Goal: Information Seeking & Learning: Learn about a topic

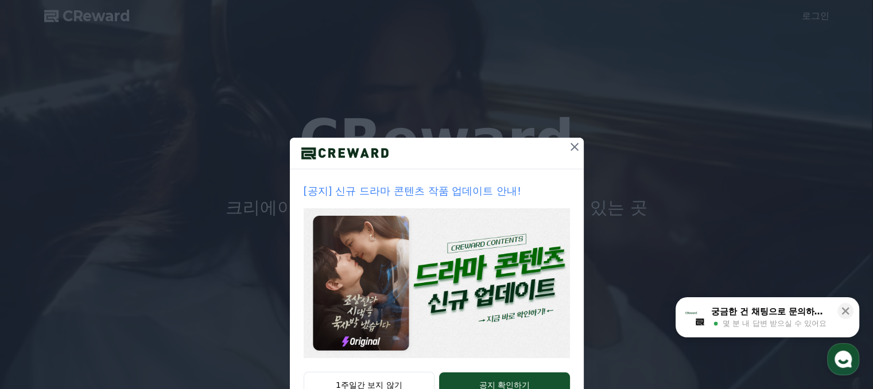
click at [574, 149] on icon at bounding box center [574, 147] width 14 height 14
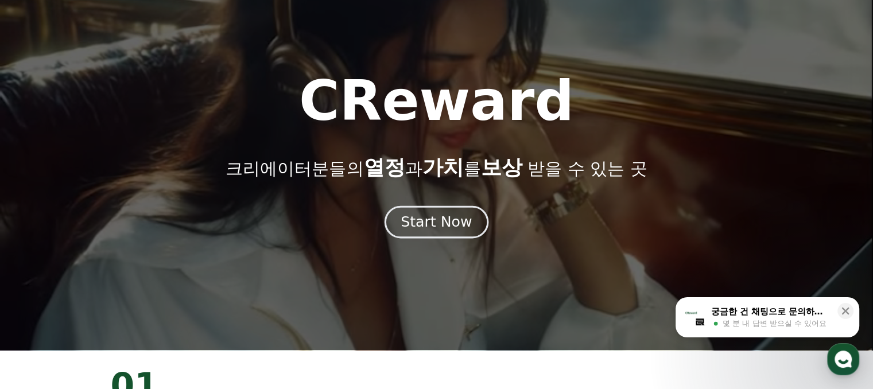
scroll to position [57, 0]
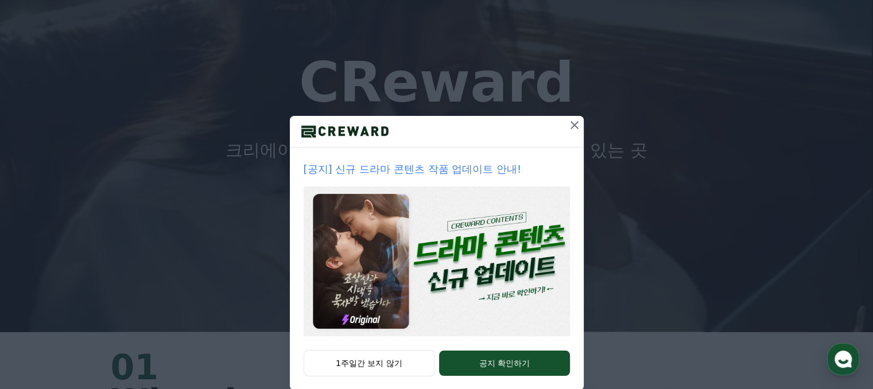
scroll to position [41, 0]
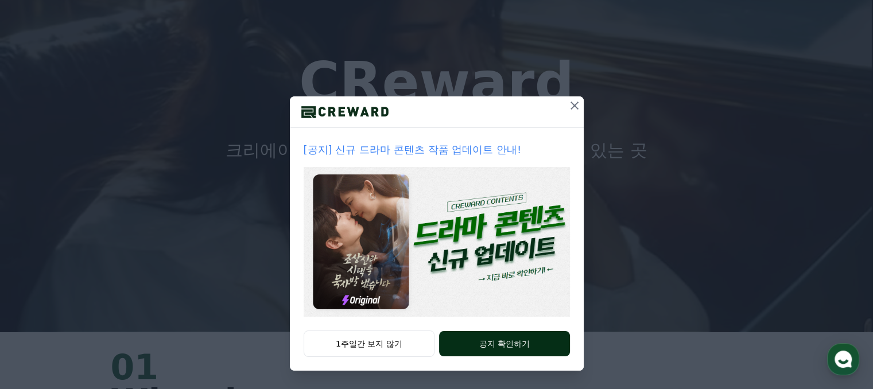
click at [503, 348] on button "공지 확인하기" at bounding box center [504, 343] width 130 height 25
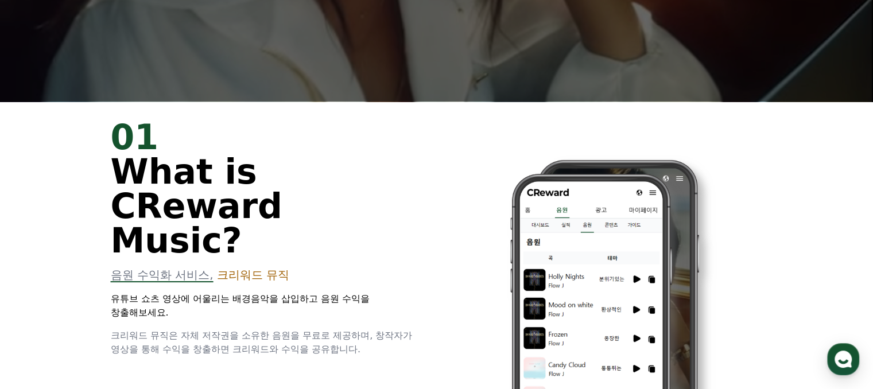
scroll to position [402, 0]
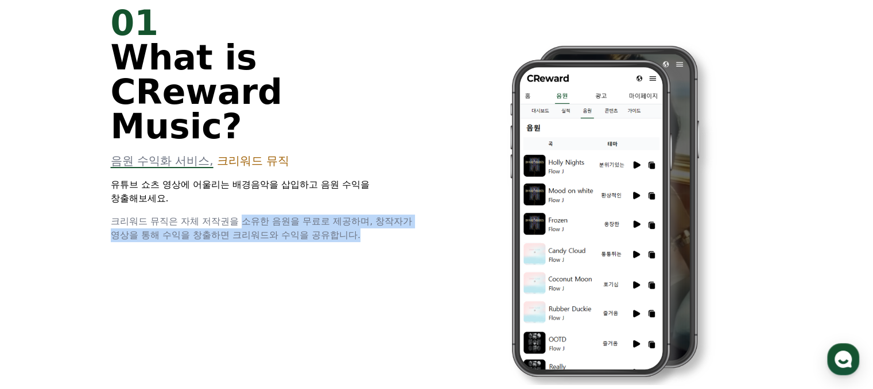
drag, startPoint x: 336, startPoint y: 200, endPoint x: 370, endPoint y: 208, distance: 34.8
click at [370, 208] on div "01 What is CReward Music? 음원 수익화 서비스, 크리워드 뮤직 유튜브 쇼츠 영상에 어울리는 배경음악을 삽입하고 음원 수익을…" at bounding box center [436, 203] width 689 height 432
click at [370, 209] on div "01 What is CReward Music? 음원 수익화 서비스, 크리워드 뮤직 유튜브 쇼츠 영상에 어울리는 배경음악을 삽입하고 음원 수익을…" at bounding box center [436, 203] width 689 height 432
drag, startPoint x: 359, startPoint y: 196, endPoint x: 172, endPoint y: 182, distance: 187.6
click at [145, 216] on span "크리워드 뮤직은 자체 저작권을 소유한 음원을 무료로 제공하며, 창작자가 영상을 통해 수익을 창출하면 크리워드와 수익을 공유합니다." at bounding box center [262, 228] width 302 height 25
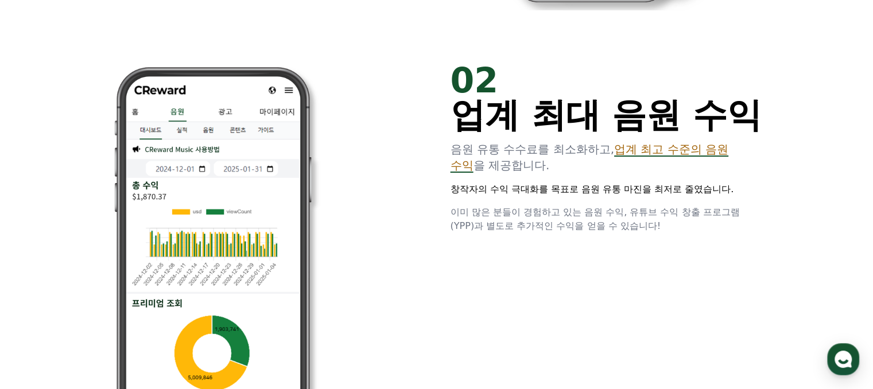
scroll to position [803, 0]
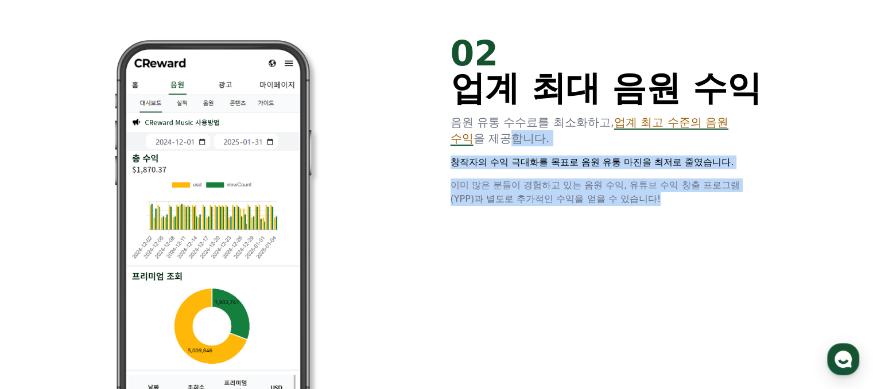
drag, startPoint x: 492, startPoint y: 134, endPoint x: 673, endPoint y: 193, distance: 190.9
click at [673, 193] on div "02 업계 최대 음원 수익 음원 유통 수수료를 최소화하고, 업계 최고 수준의 음원 수익 을 제공합니다. 창작자의 수익 극대화를 목표로 음원 유…" at bounding box center [606, 121] width 312 height 170
click at [673, 193] on p "이미 많은 분들이 경험하고 있는 음원 수익, 유튜브 수익 창출 프로그램(YPP)과 별도로 추가적인 수익을 얻을 수 있습니다!" at bounding box center [606, 192] width 312 height 28
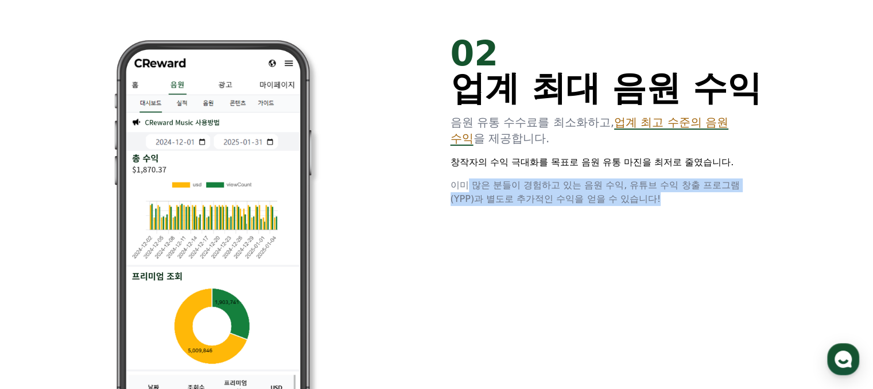
drag, startPoint x: 499, startPoint y: 169, endPoint x: 686, endPoint y: 196, distance: 189.6
click at [686, 196] on div "02 업계 최대 음원 수익 음원 유통 수수료를 최소화하고, 업계 최고 수준의 음원 수익 을 제공합니다. 창작자의 수익 극대화를 목표로 음원 유…" at bounding box center [606, 121] width 312 height 170
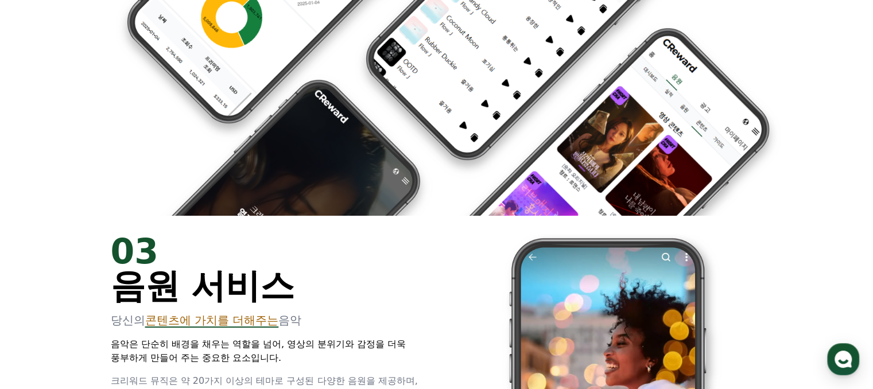
scroll to position [1721, 0]
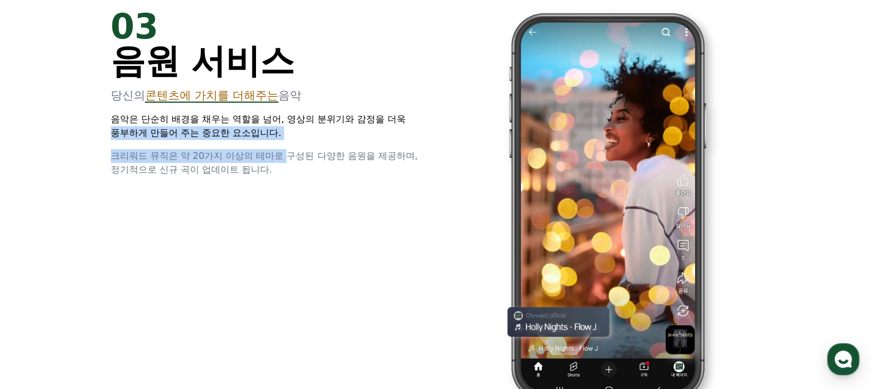
drag, startPoint x: 111, startPoint y: 131, endPoint x: 289, endPoint y: 161, distance: 181.0
click at [289, 161] on div "03 음원 서비스 당신의 콘텐츠에 가치를 더해주는 음악 음악은 단순히 배경을 채우는 역할을 넘어, 영상의 분위기와 감정을 더욱 풍부하게 만들어…" at bounding box center [267, 93] width 312 height 168
click at [289, 161] on span "크리워드 뮤직은 약 20가지 이상의 테마로 구성된 다양한 음원을 제공하며, 정기적으로 신규 곡이 업데이트 됩니다." at bounding box center [264, 162] width 307 height 25
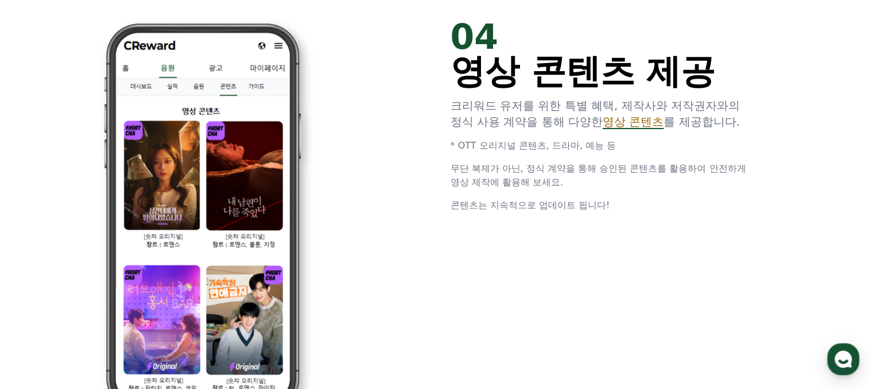
scroll to position [2123, 0]
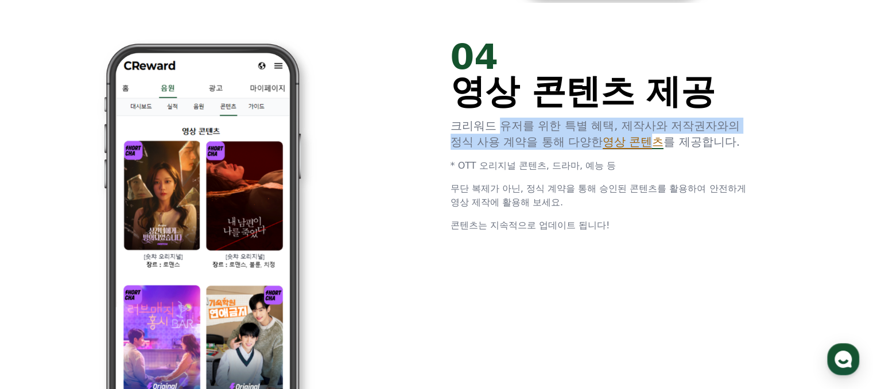
drag, startPoint x: 503, startPoint y: 129, endPoint x: 656, endPoint y: 145, distance: 154.0
click at [656, 145] on p "크리워드 유저를 위한 특별 혜택, 제작사와 저작권자와의 정식 사용 계약을 통해 다양한 영상 콘텐츠 를 제공합니다." at bounding box center [606, 134] width 312 height 32
click at [656, 145] on span "영상 콘텐츠" at bounding box center [632, 142] width 61 height 14
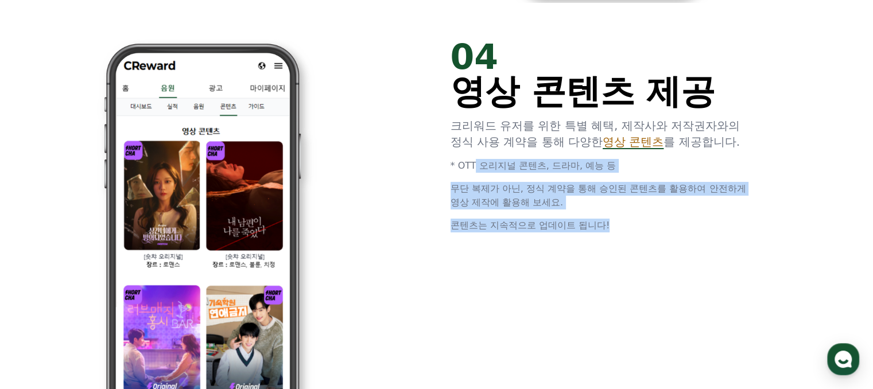
drag, startPoint x: 467, startPoint y: 168, endPoint x: 662, endPoint y: 219, distance: 201.7
click at [662, 219] on div "04 영상 콘텐츠 제공 크리워드 유저를 위한 특별 혜택, 제작사와 저작권자와의 정식 사용 계약을 통해 다양한 영상 콘텐츠 를 제공합니다. * …" at bounding box center [606, 136] width 312 height 193
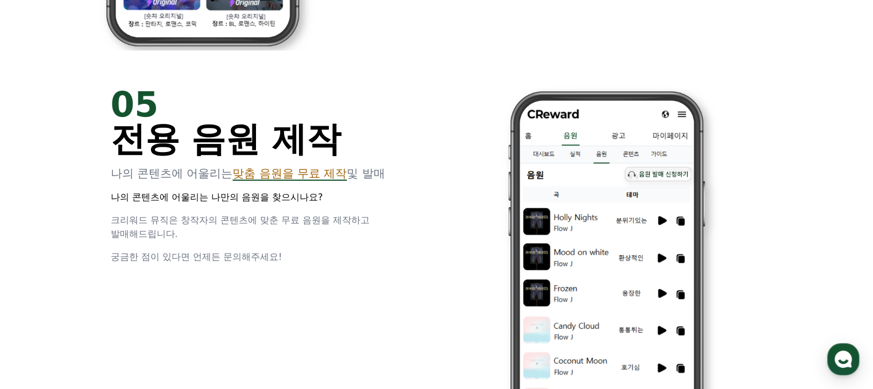
scroll to position [2525, 0]
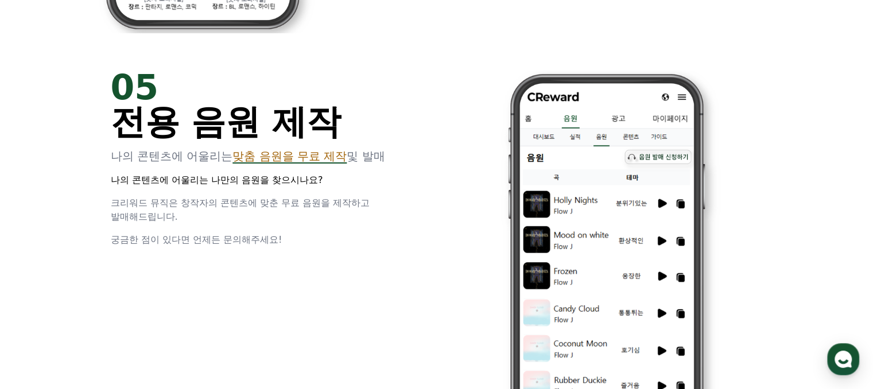
drag, startPoint x: 172, startPoint y: 161, endPoint x: 376, endPoint y: 213, distance: 210.8
click at [376, 213] on div "05 전용 음원 제작 나의 콘텐츠에 어울리는 맞춤 음원을 무료 제작 및 발매 나의 콘텐츠에 어울리는 나만의 음원을 찾으시나요? 크리워드 뮤직은…" at bounding box center [267, 158] width 312 height 177
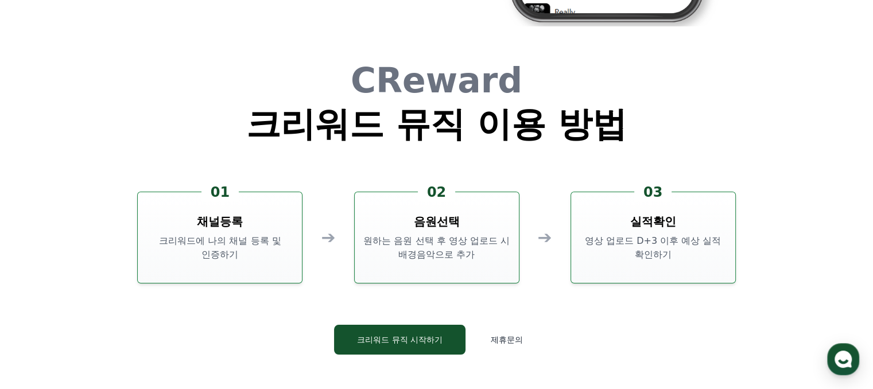
scroll to position [3041, 0]
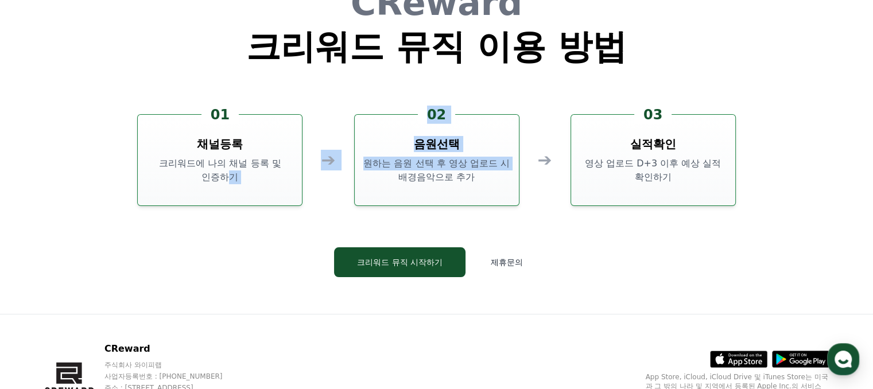
drag, startPoint x: 227, startPoint y: 173, endPoint x: 399, endPoint y: 179, distance: 172.3
click at [399, 179] on div "01 채널등록 크리워드에 나의 채널 등록 및 인증하기 ➔ 02 음원선택 원하는 음원 선택 후 영상 업로드 시 배경음악으로 추가 ➔ 03 실적확…" at bounding box center [436, 160] width 598 height 92
click at [399, 179] on p "원하는 음원 선택 후 영상 업로드 시 배경음악으로 추가" at bounding box center [436, 171] width 155 height 28
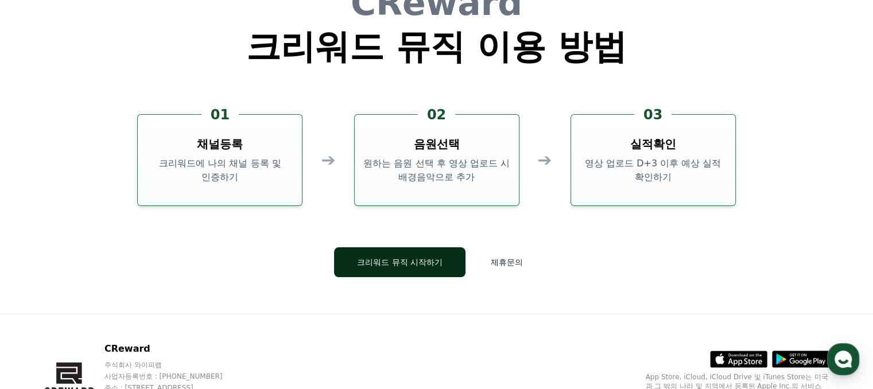
click at [424, 269] on button "크리워드 뮤직 시작하기" at bounding box center [399, 262] width 131 height 30
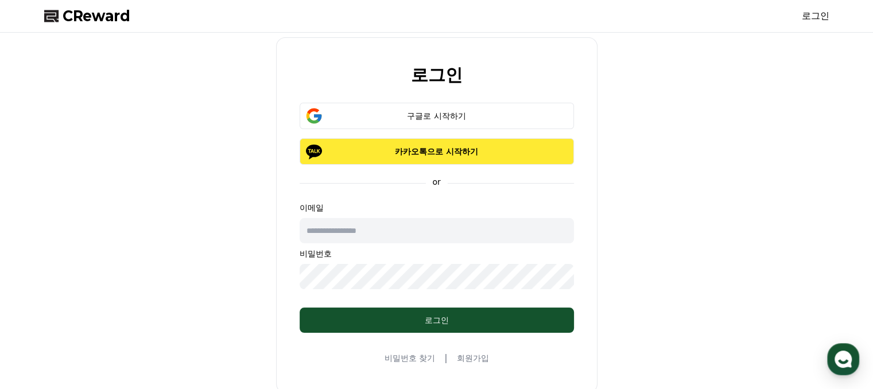
click at [411, 154] on p "카카오톡으로 시작하기" at bounding box center [436, 151] width 241 height 11
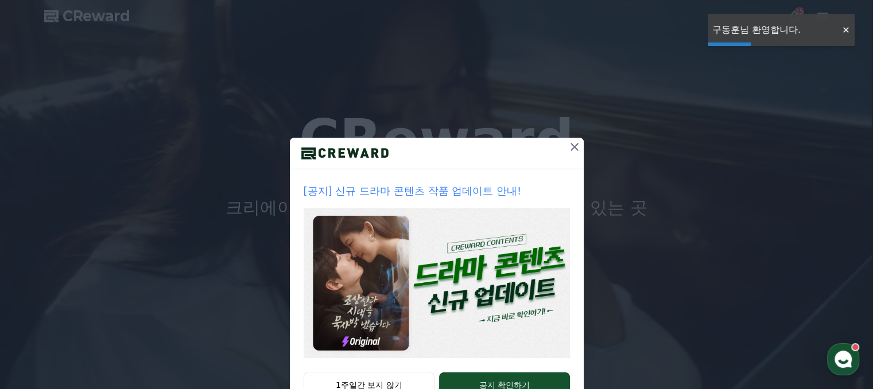
click at [567, 150] on icon at bounding box center [574, 147] width 14 height 14
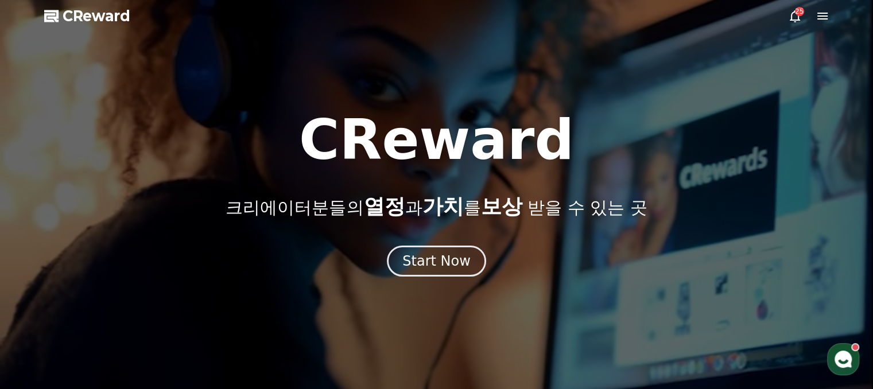
click at [830, 15] on div at bounding box center [436, 194] width 873 height 389
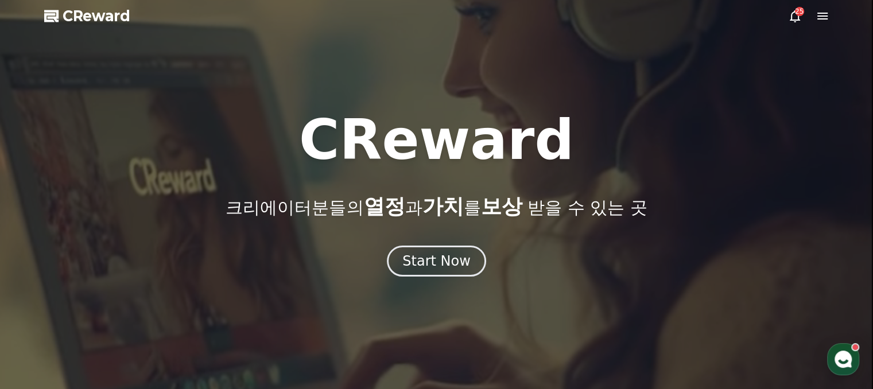
click at [827, 15] on icon at bounding box center [822, 16] width 14 height 14
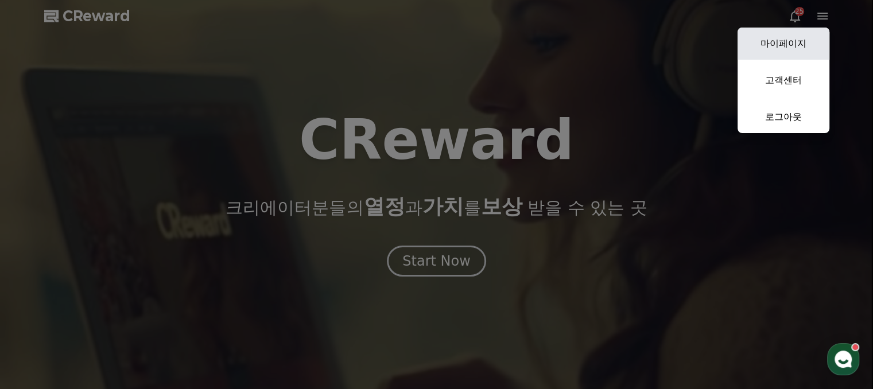
click at [796, 37] on link "마이페이지" at bounding box center [783, 44] width 92 height 32
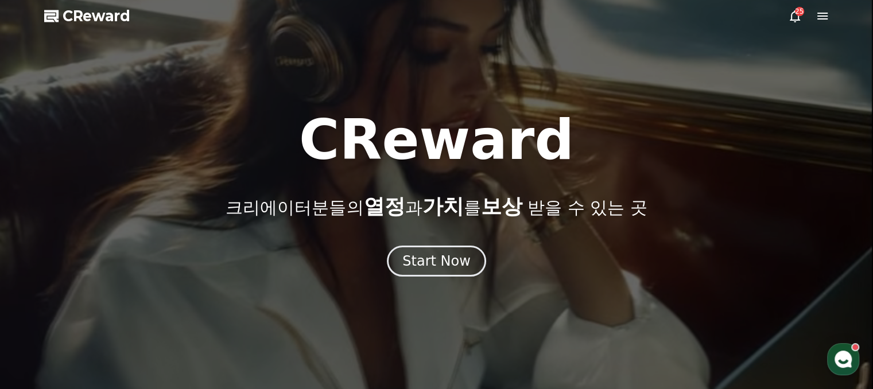
select select "**********"
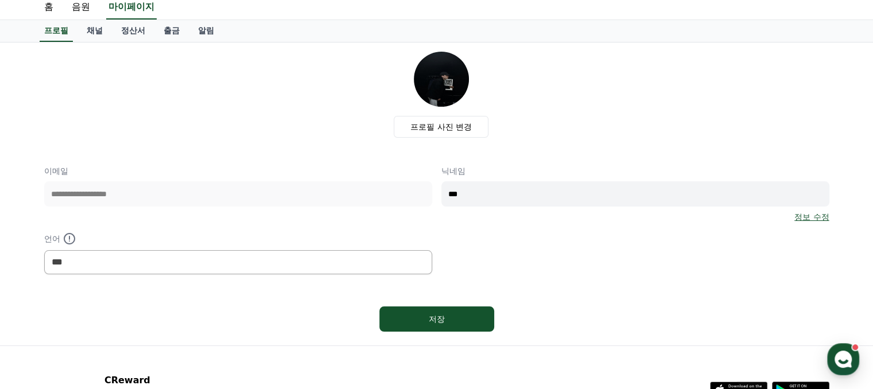
scroll to position [115, 0]
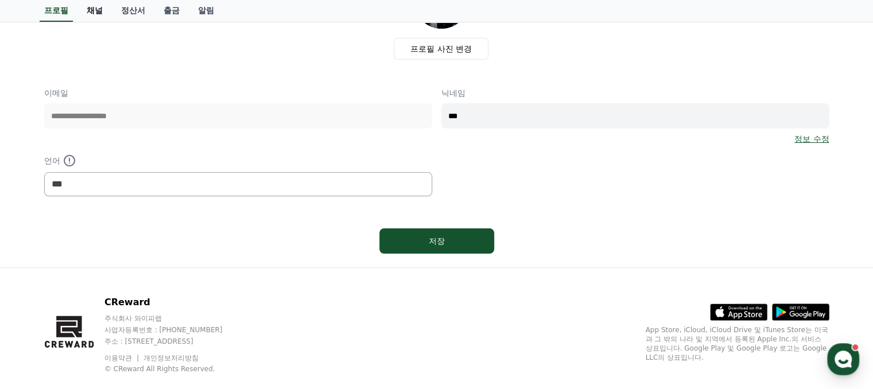
click at [91, 7] on link "채널" at bounding box center [94, 11] width 34 height 22
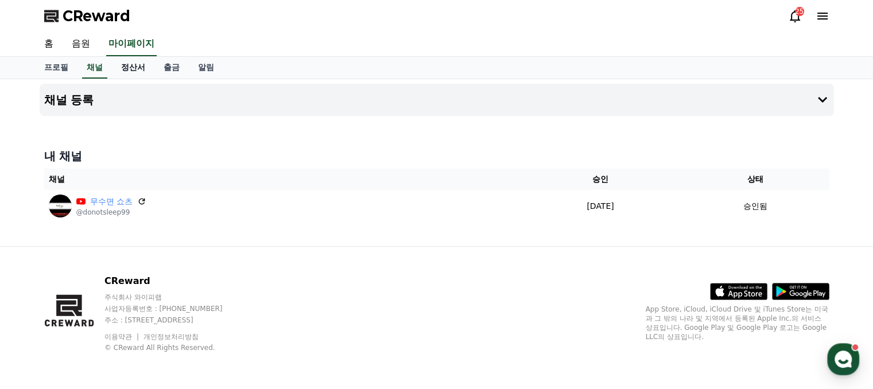
click at [133, 69] on link "정산서" at bounding box center [133, 68] width 42 height 22
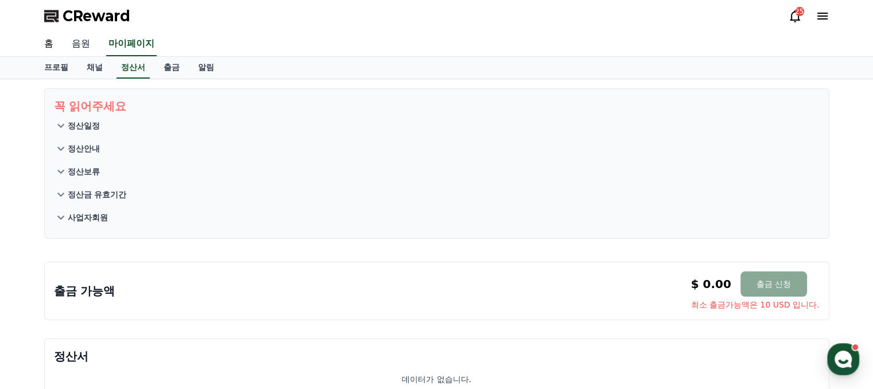
click at [88, 46] on link "음원" at bounding box center [81, 44] width 37 height 24
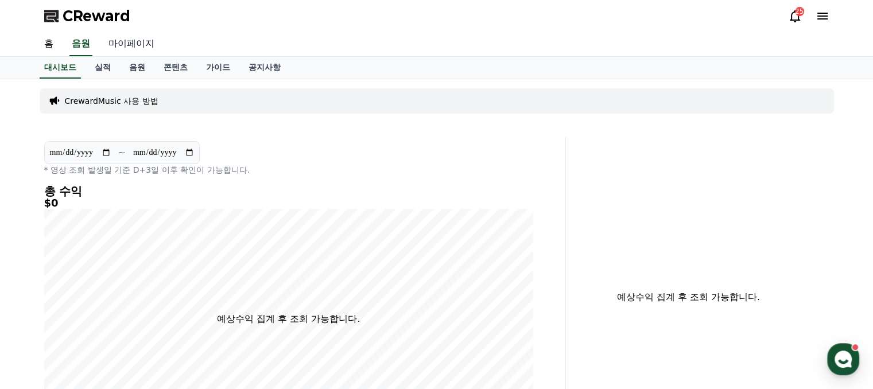
click at [114, 48] on link "마이페이지" at bounding box center [131, 44] width 64 height 24
select select "**********"
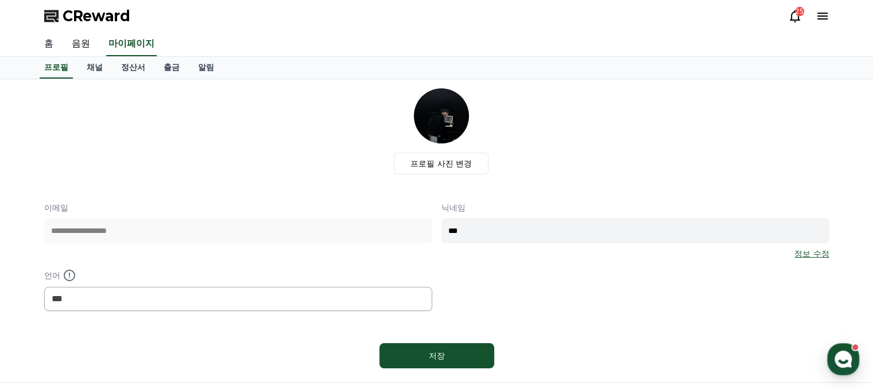
click at [60, 45] on link "홈" at bounding box center [49, 44] width 28 height 24
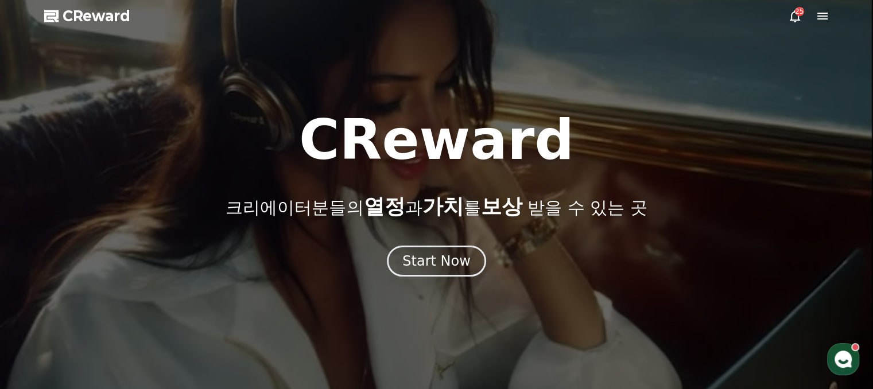
click at [67, 14] on span "CReward" at bounding box center [97, 16] width 68 height 18
